Goal: Task Accomplishment & Management: Manage account settings

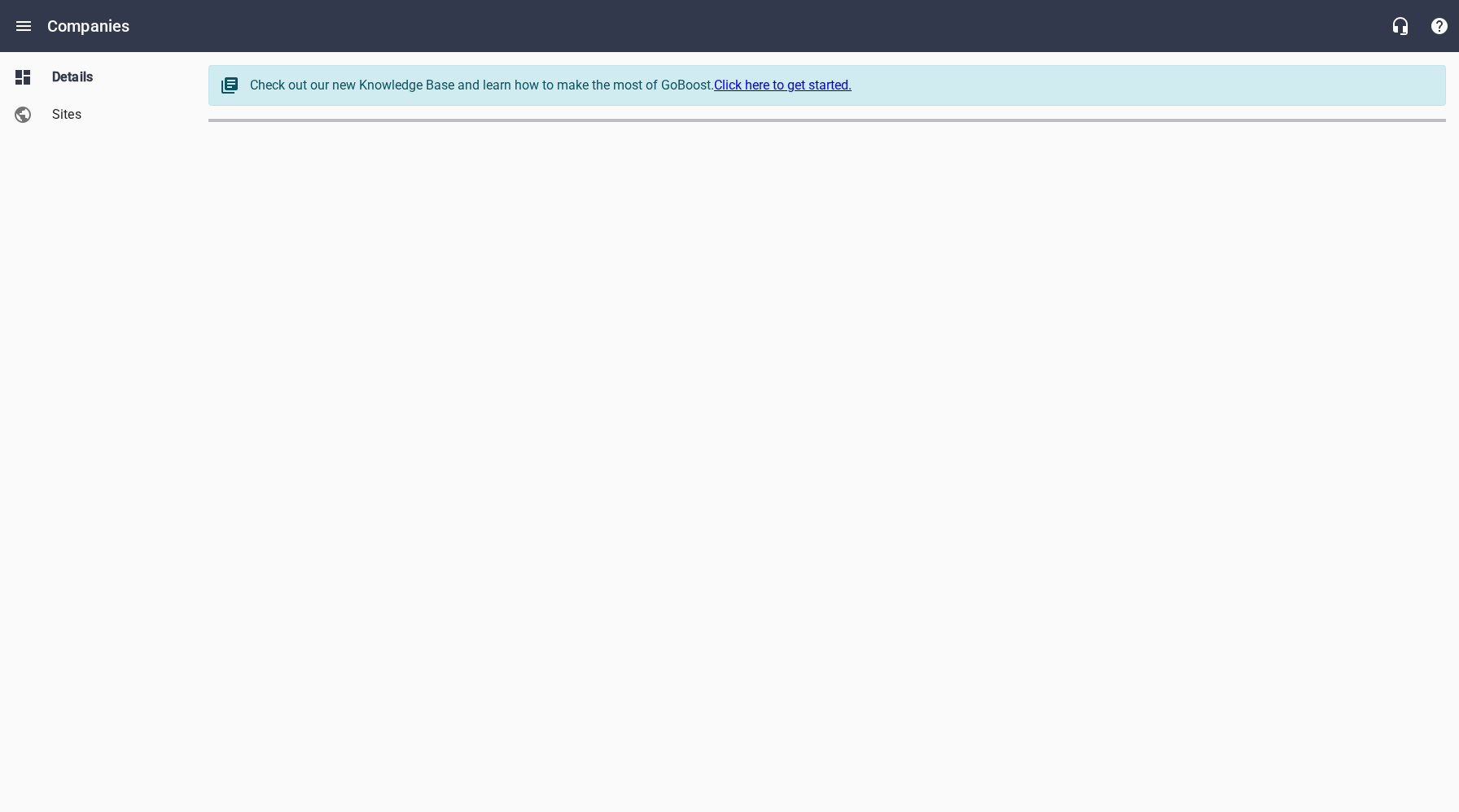
select select "[US_STATE]"
select select "62"
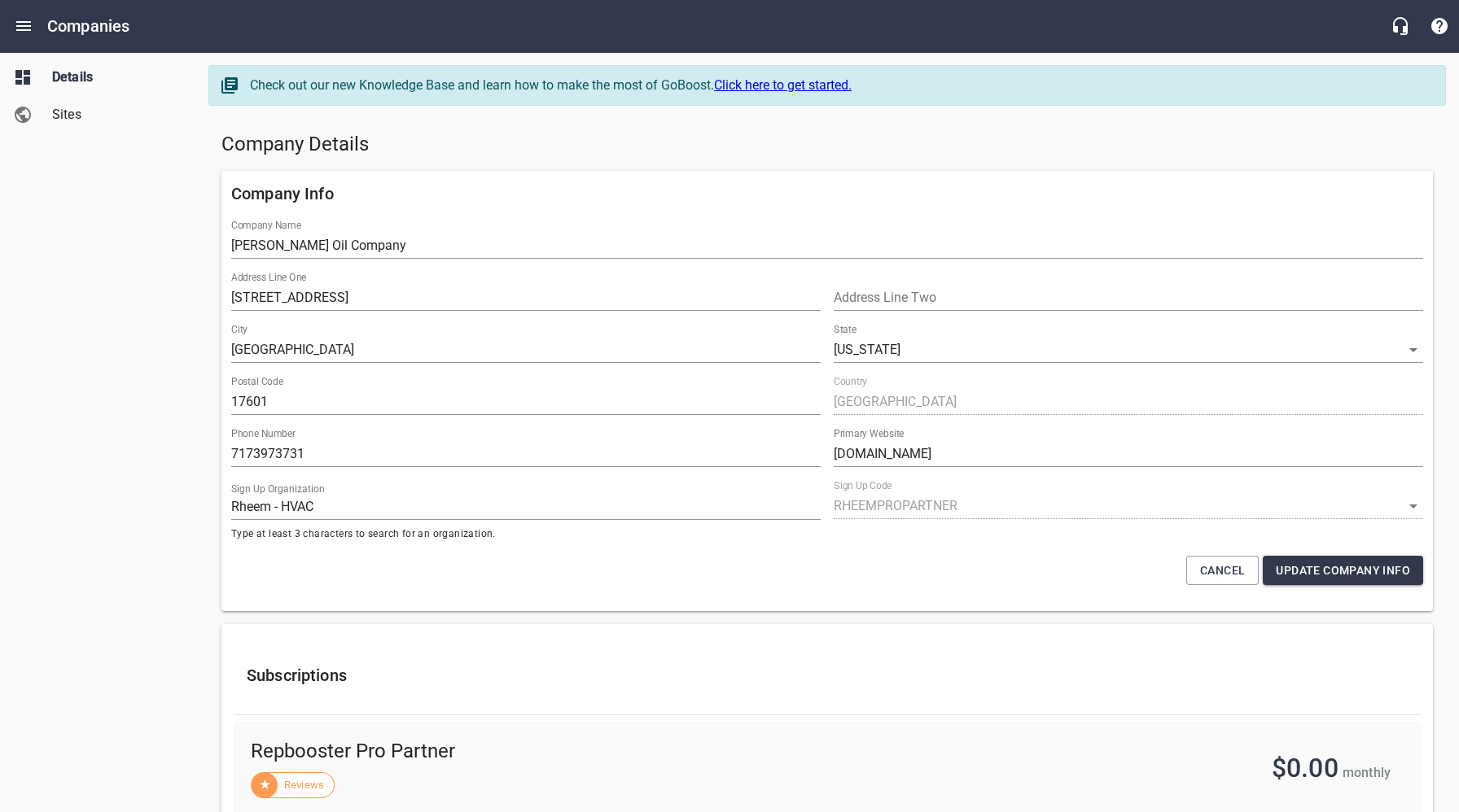
drag, startPoint x: 24, startPoint y: 267, endPoint x: 25, endPoint y: 244, distance: 23.0
click at [24, 263] on div "Details Sites" at bounding box center [98, 406] width 196 height 812
click at [27, 22] on icon "Open drawer" at bounding box center [23, 26] width 15 height 10
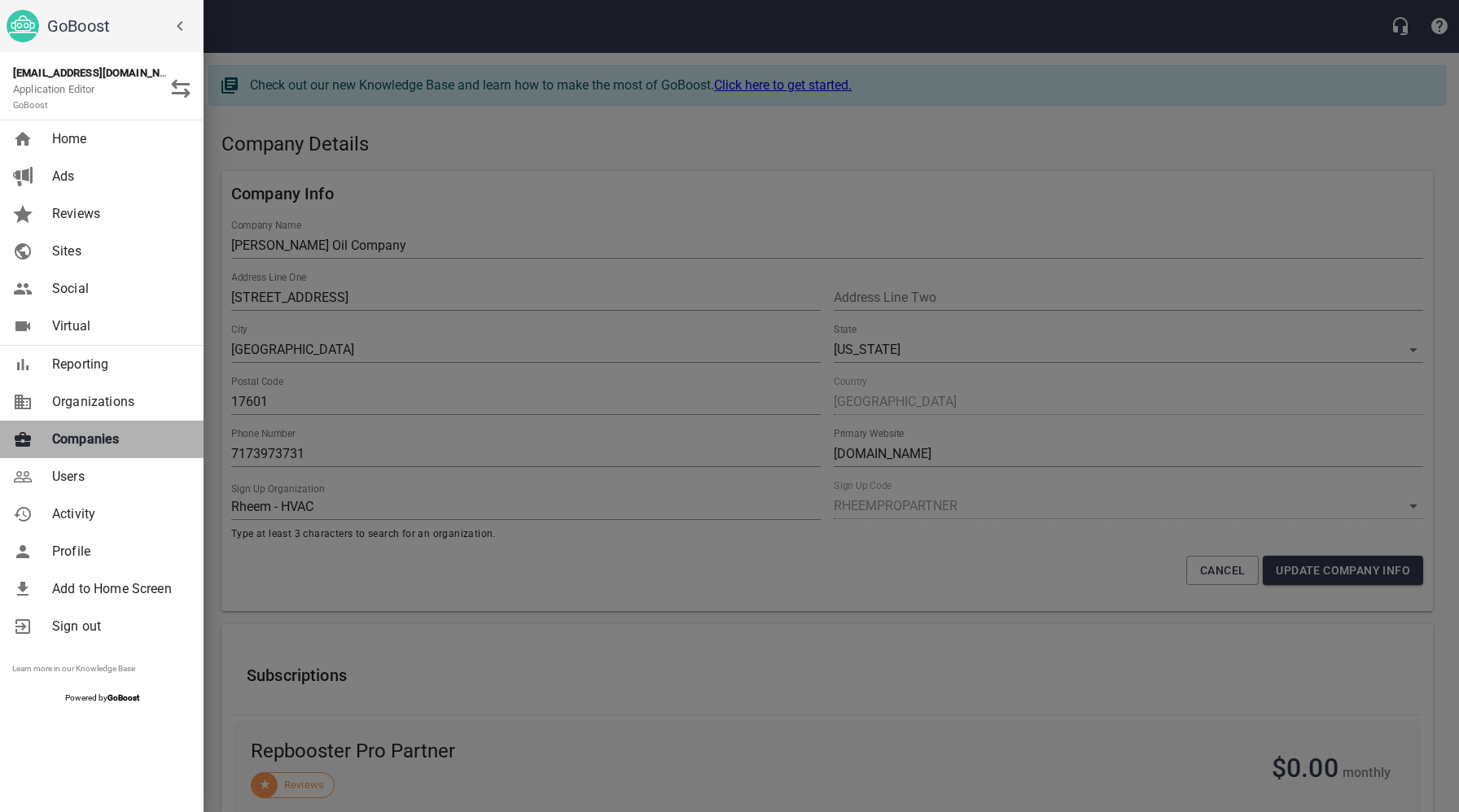
click at [105, 443] on span "Companies" at bounding box center [118, 440] width 132 height 20
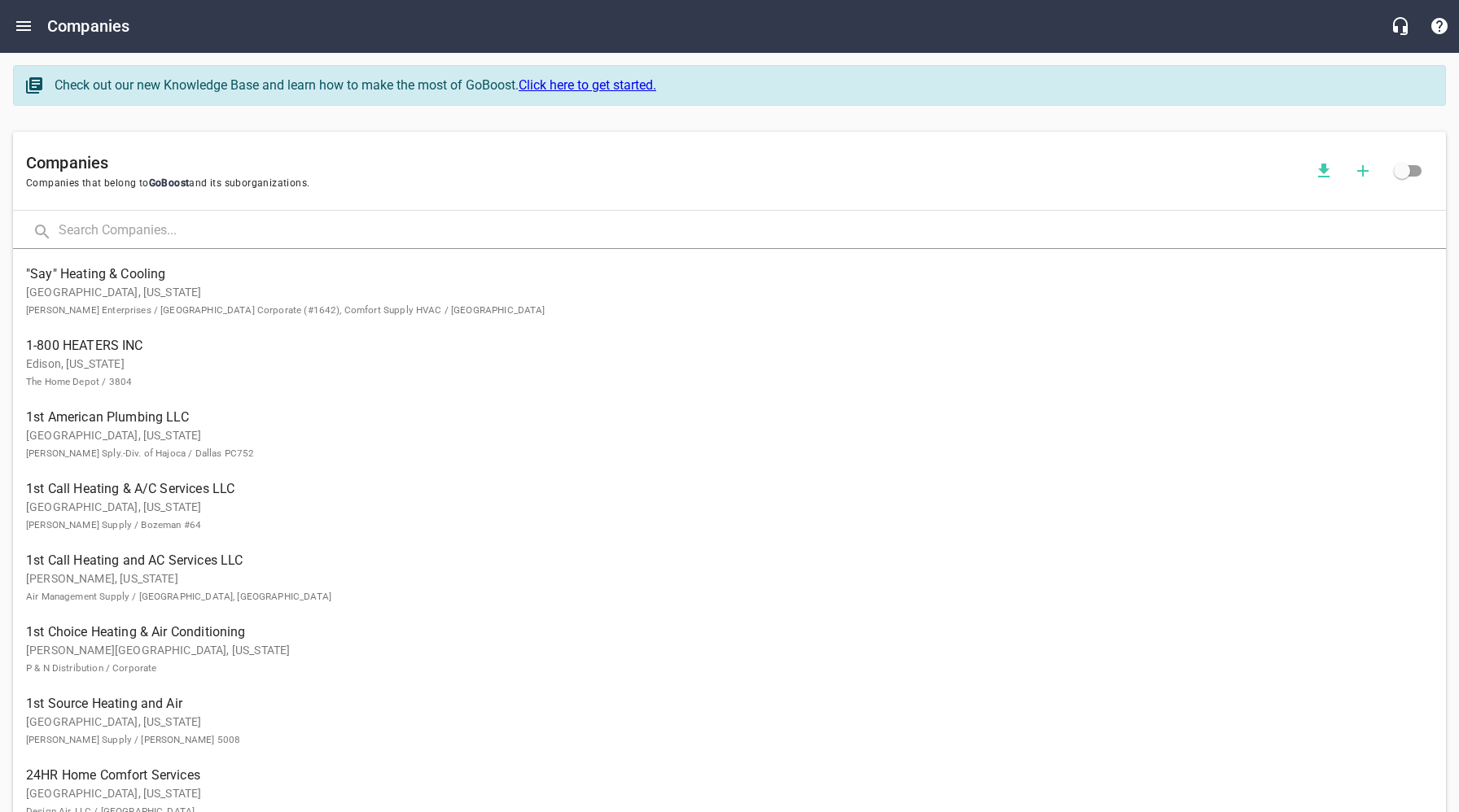
click at [278, 242] on input "text" at bounding box center [752, 230] width 1387 height 35
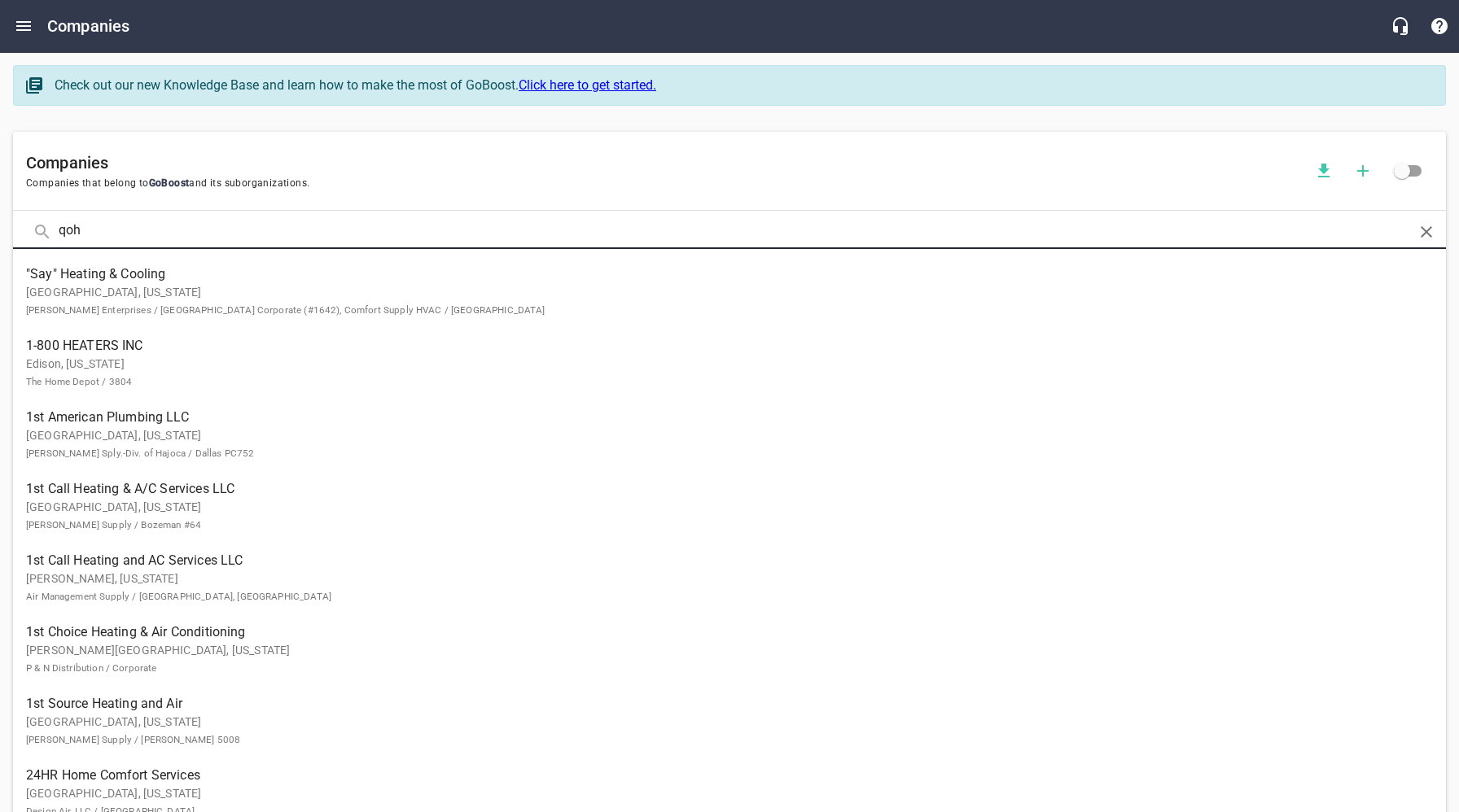
type input "qoh"
click button at bounding box center [0, 0] width 0 height 0
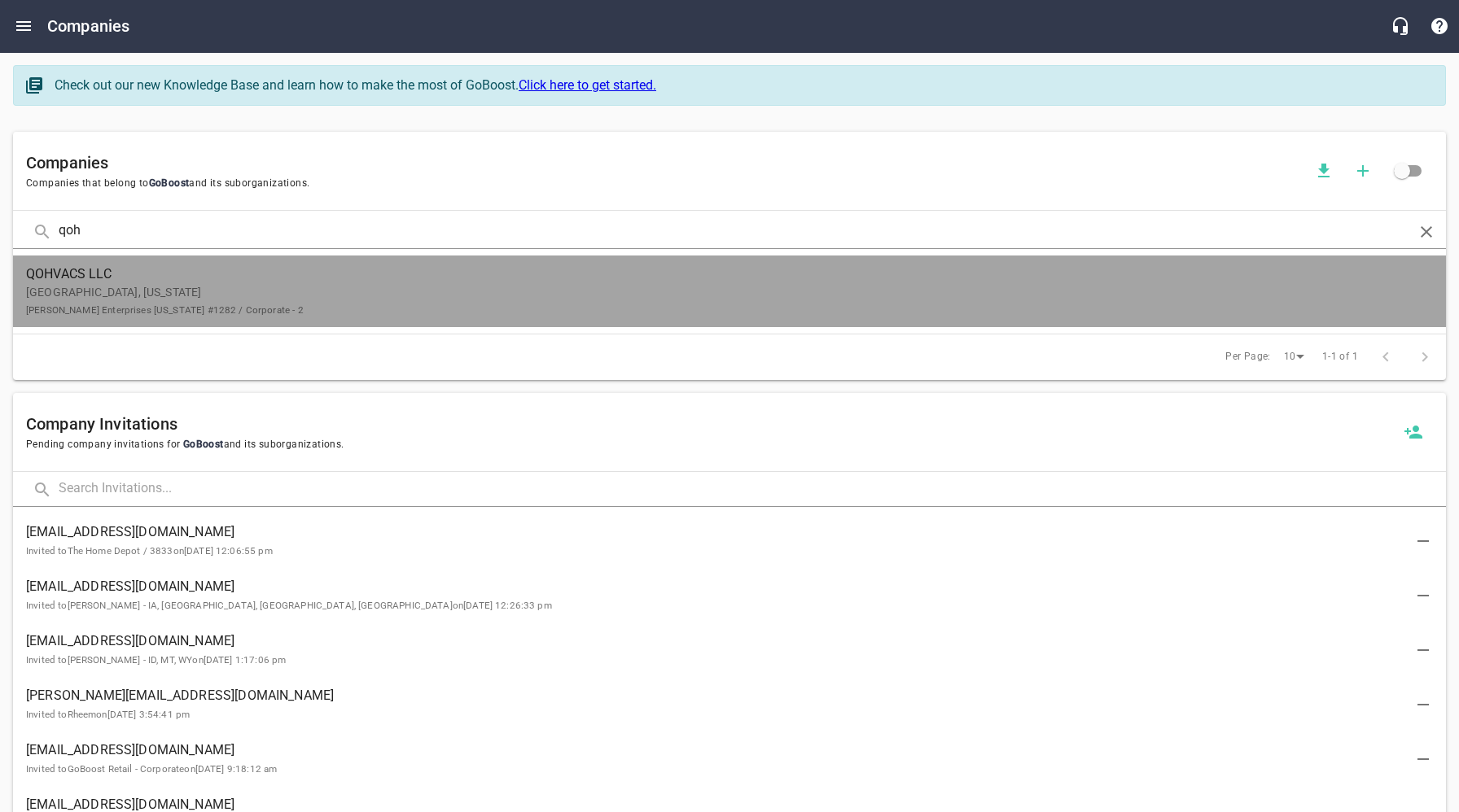
click at [266, 306] on p "[GEOGRAPHIC_DATA], [US_STATE] [PERSON_NAME] Enterprises [US_STATE] #1282 / Corp…" at bounding box center [716, 301] width 1381 height 35
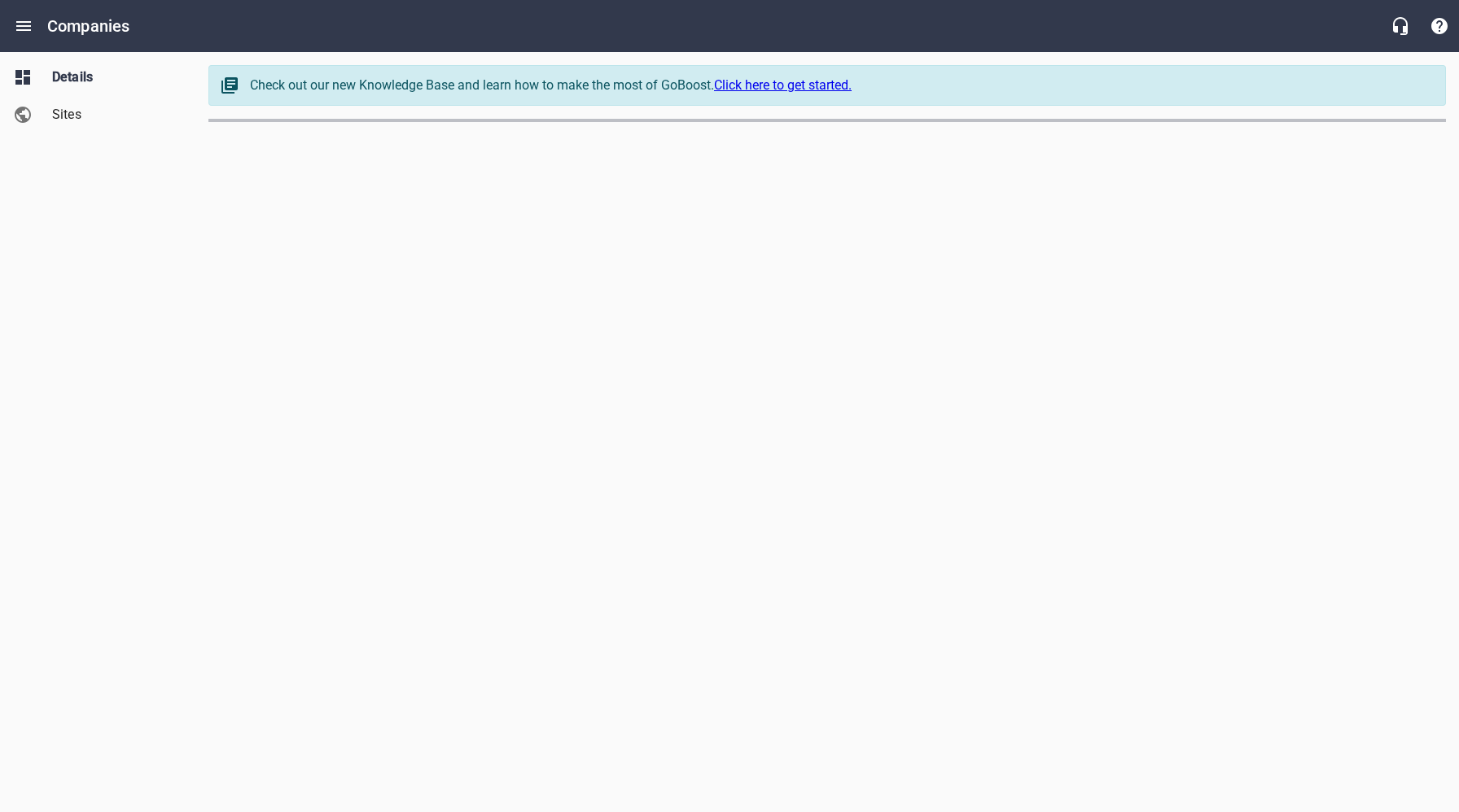
select select "[US_STATE]"
select select "4402"
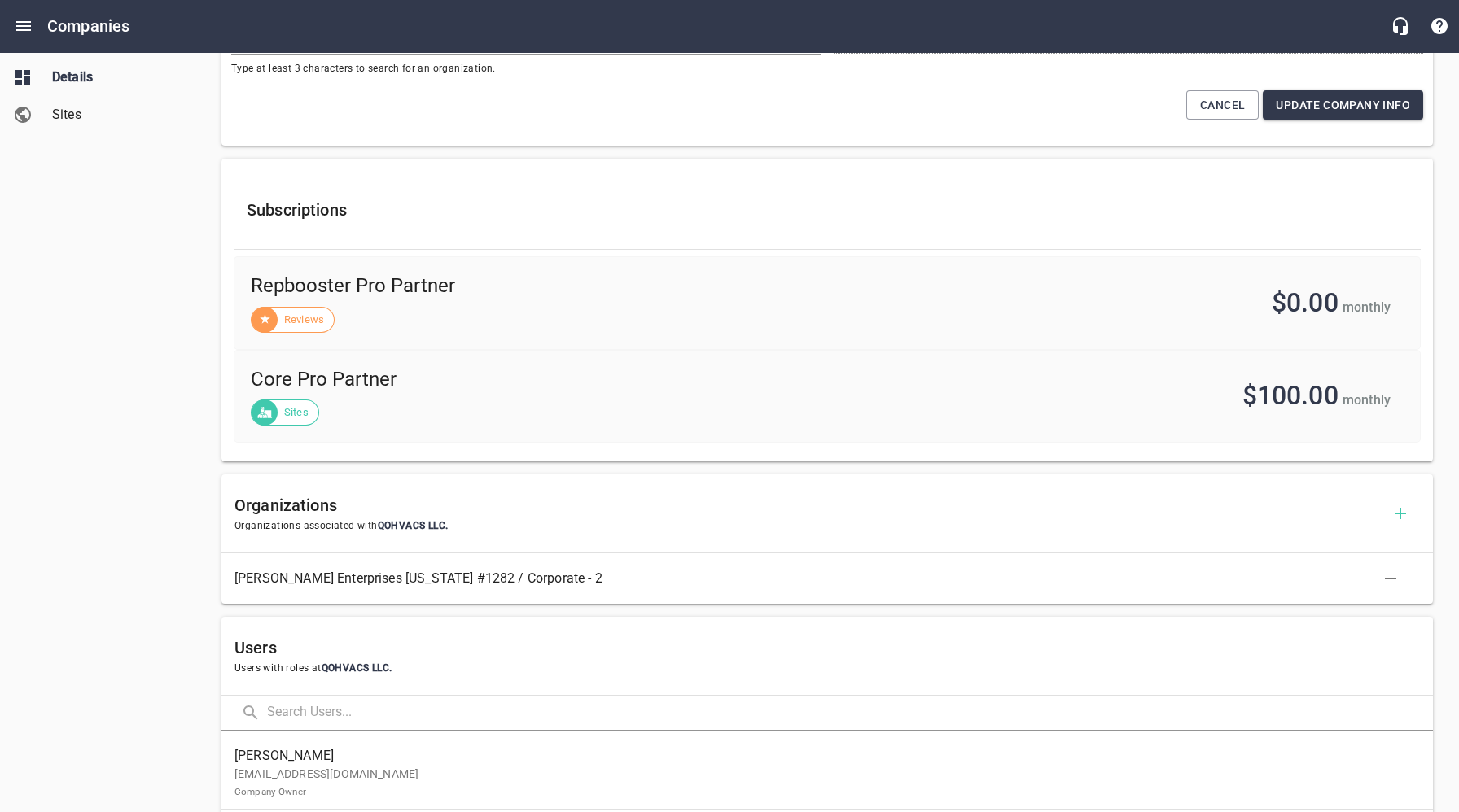
scroll to position [591, 0]
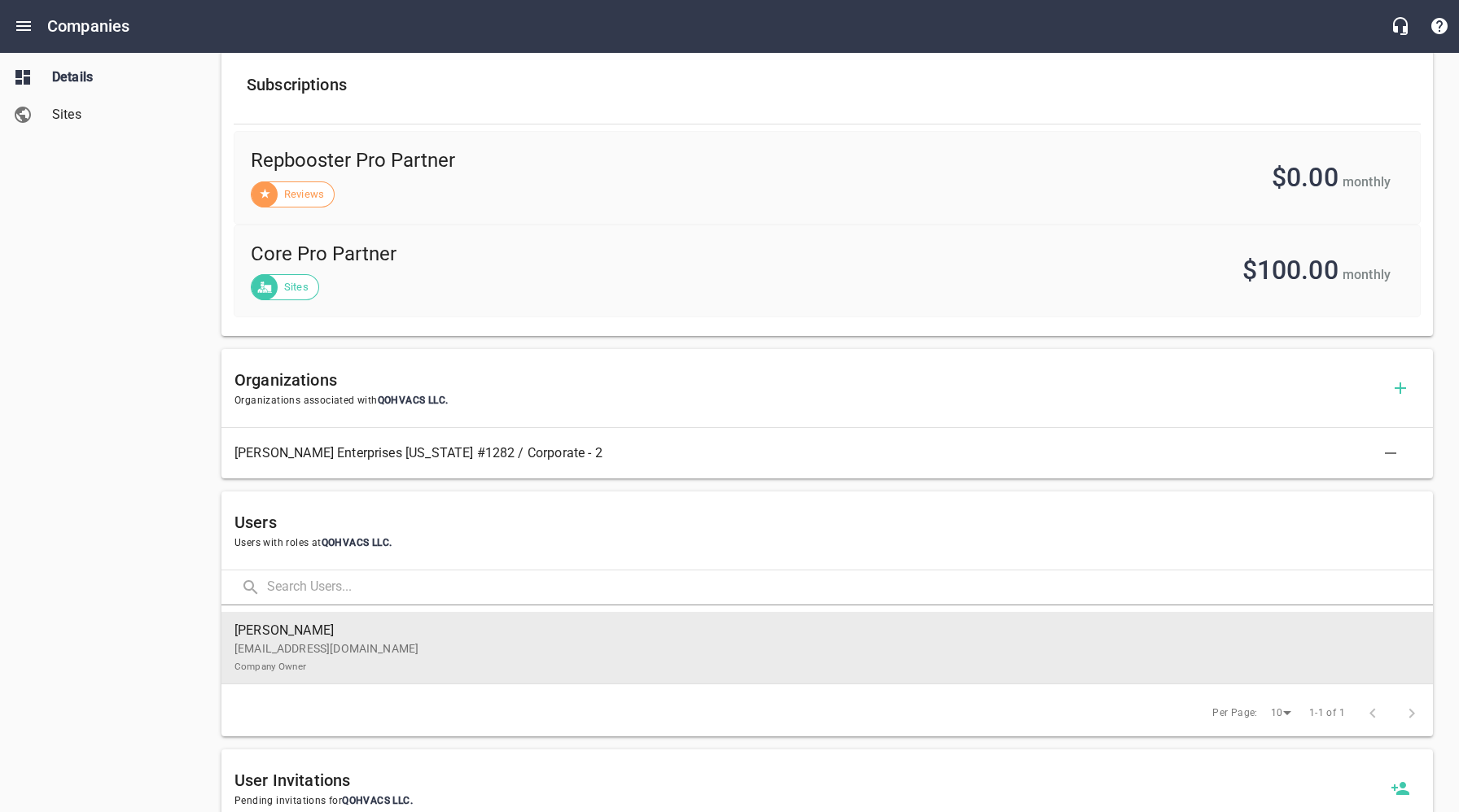
click at [313, 659] on p "[EMAIL_ADDRESS][DOMAIN_NAME] Company Owner" at bounding box center [820, 658] width 1173 height 35
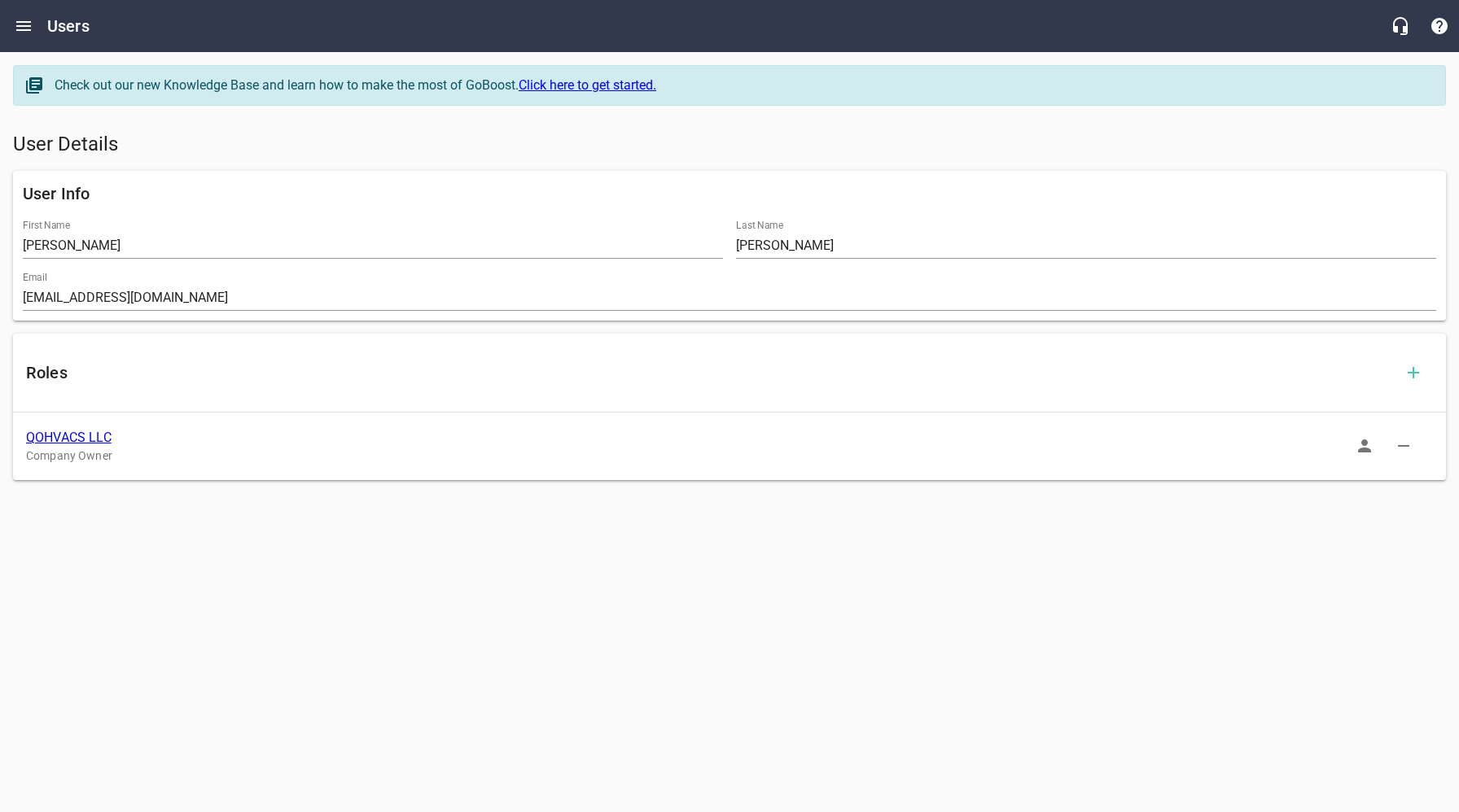
click at [1369, 445] on icon "button" at bounding box center [1365, 446] width 20 height 20
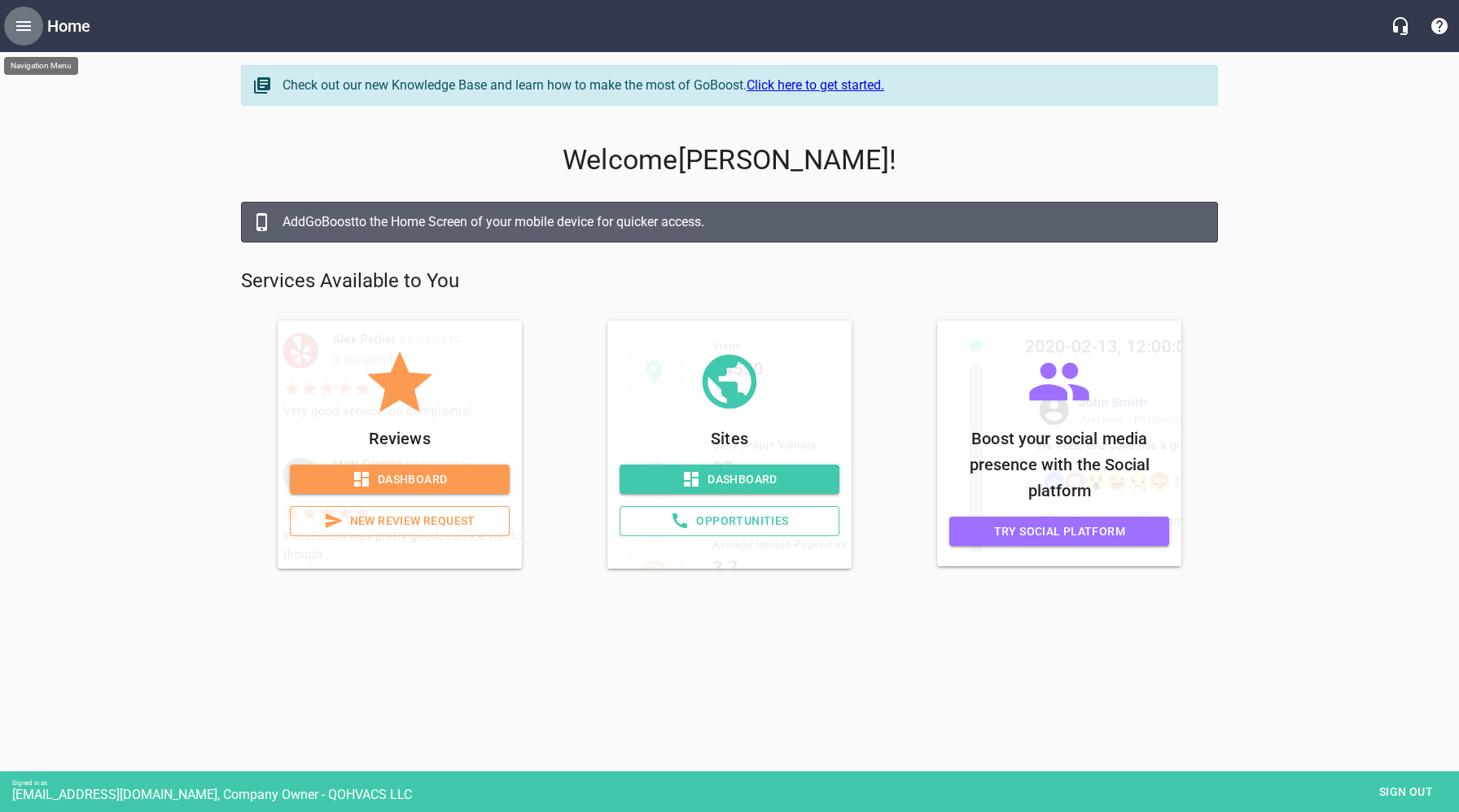
click at [27, 19] on icon "Open drawer" at bounding box center [24, 26] width 20 height 20
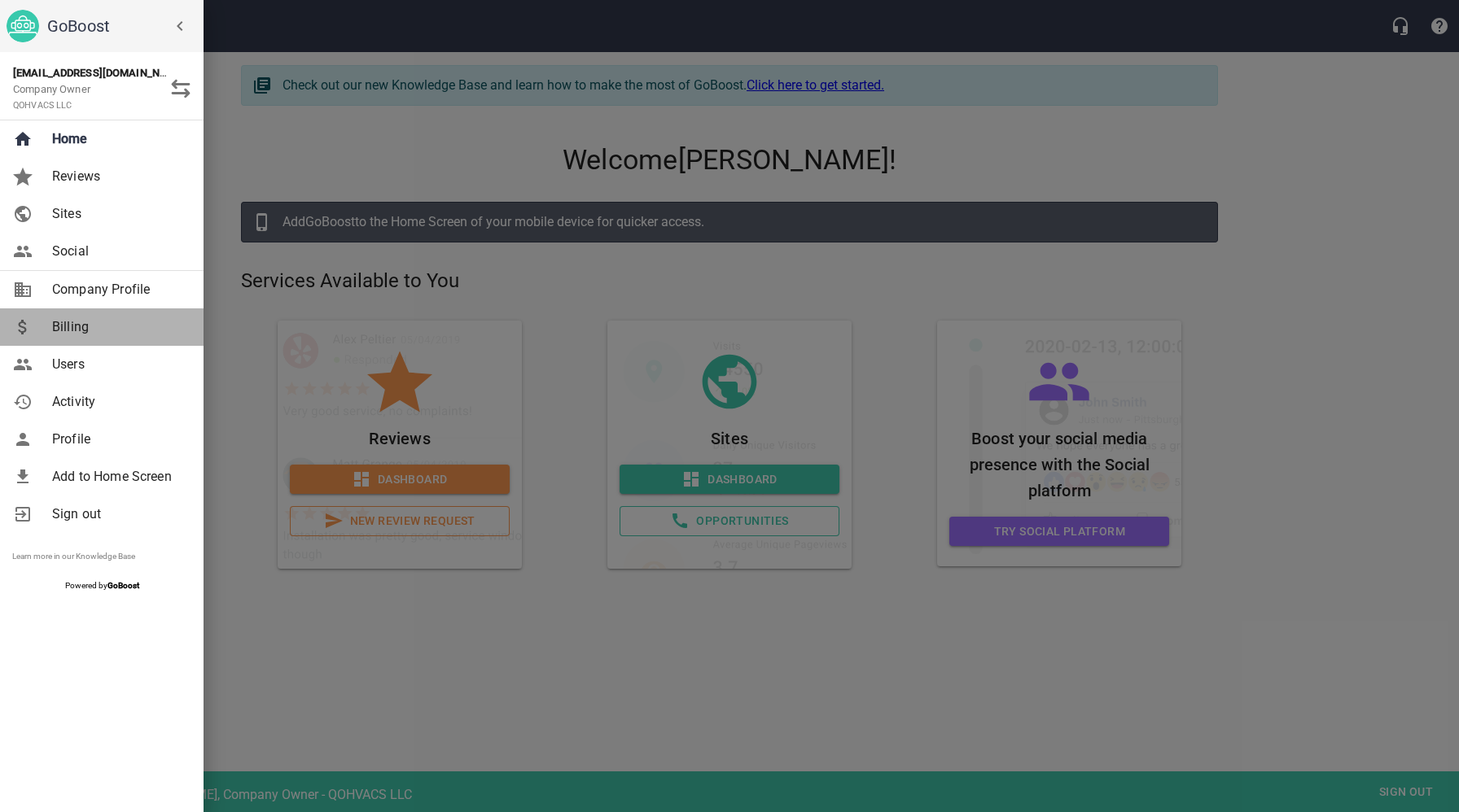
click at [88, 329] on span "Billing" at bounding box center [118, 327] width 132 height 20
